Goal: Check status: Check status

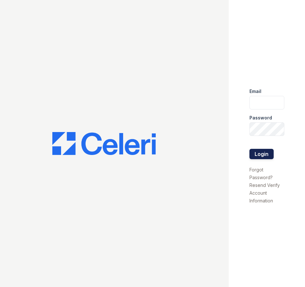
type input "[EMAIL_ADDRESS][DOMAIN_NAME]"
click at [259, 153] on button "Login" at bounding box center [261, 154] width 24 height 10
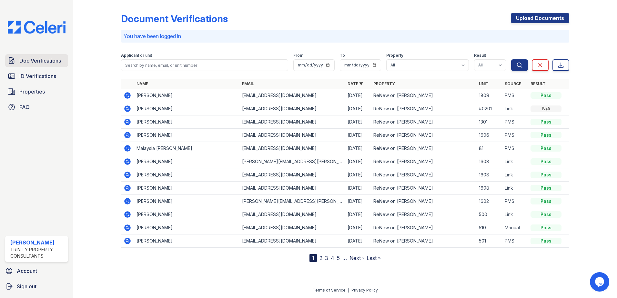
click at [37, 60] on span "Doc Verifications" at bounding box center [40, 61] width 42 height 8
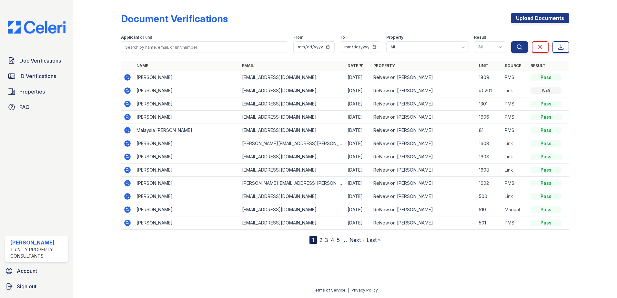
click at [127, 93] on icon at bounding box center [127, 90] width 6 height 6
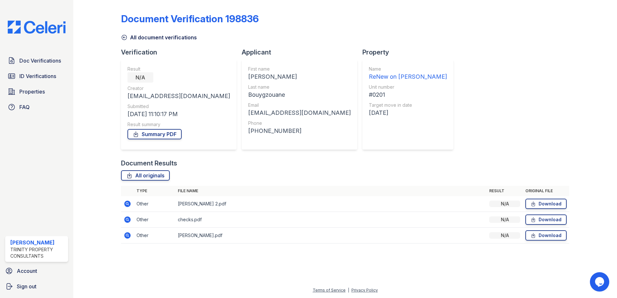
click at [128, 204] on icon at bounding box center [128, 204] width 8 height 8
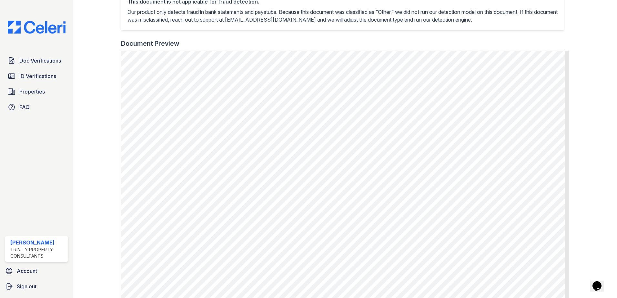
scroll to position [161, 0]
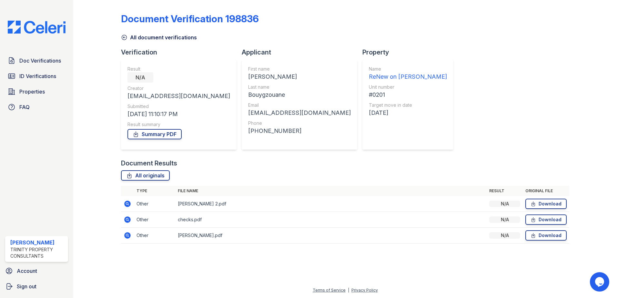
click at [129, 220] on icon at bounding box center [127, 220] width 6 height 6
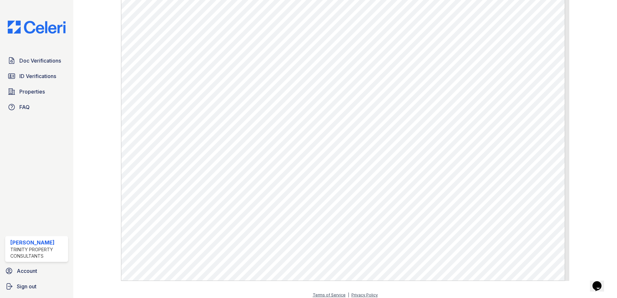
scroll to position [234, 0]
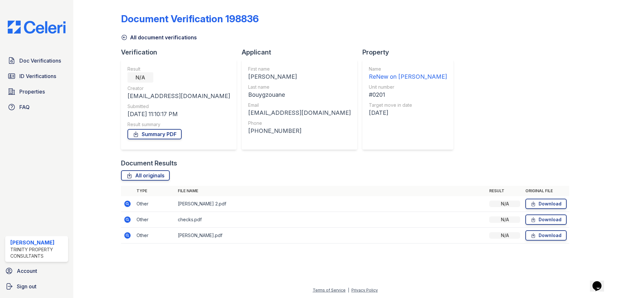
click at [119, 234] on div at bounding box center [102, 127] width 37 height 248
click at [129, 234] on icon at bounding box center [127, 235] width 6 height 6
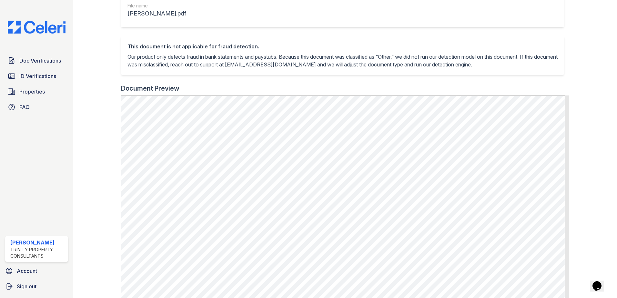
scroll to position [129, 0]
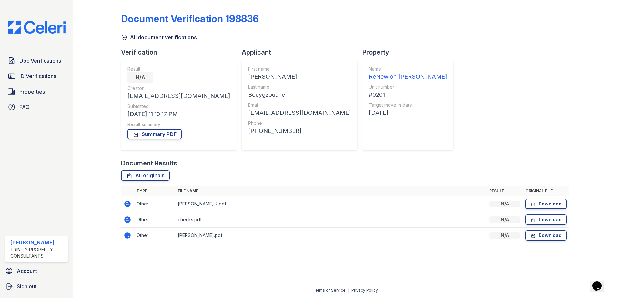
click at [126, 205] on icon at bounding box center [127, 204] width 6 height 6
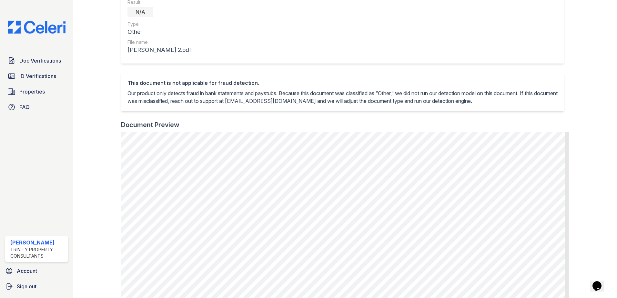
scroll to position [161, 0]
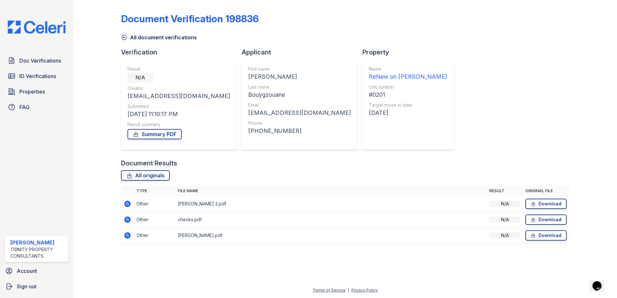
click at [125, 216] on td at bounding box center [127, 220] width 13 height 16
click at [129, 221] on icon at bounding box center [128, 220] width 8 height 8
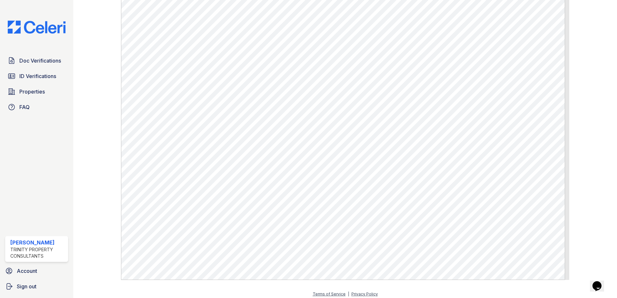
scroll to position [234, 0]
click at [30, 81] on link "ID Verifications" at bounding box center [36, 76] width 63 height 13
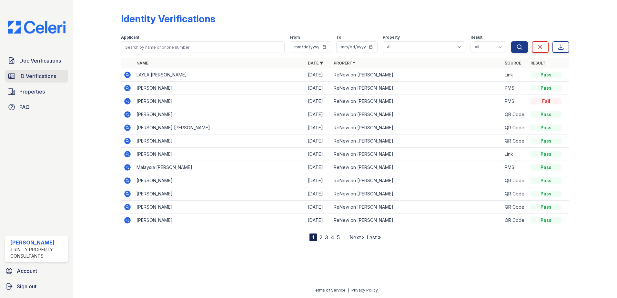
click at [36, 74] on span "ID Verifications" at bounding box center [37, 76] width 37 height 8
click at [26, 75] on span "ID Verifications" at bounding box center [37, 76] width 37 height 8
